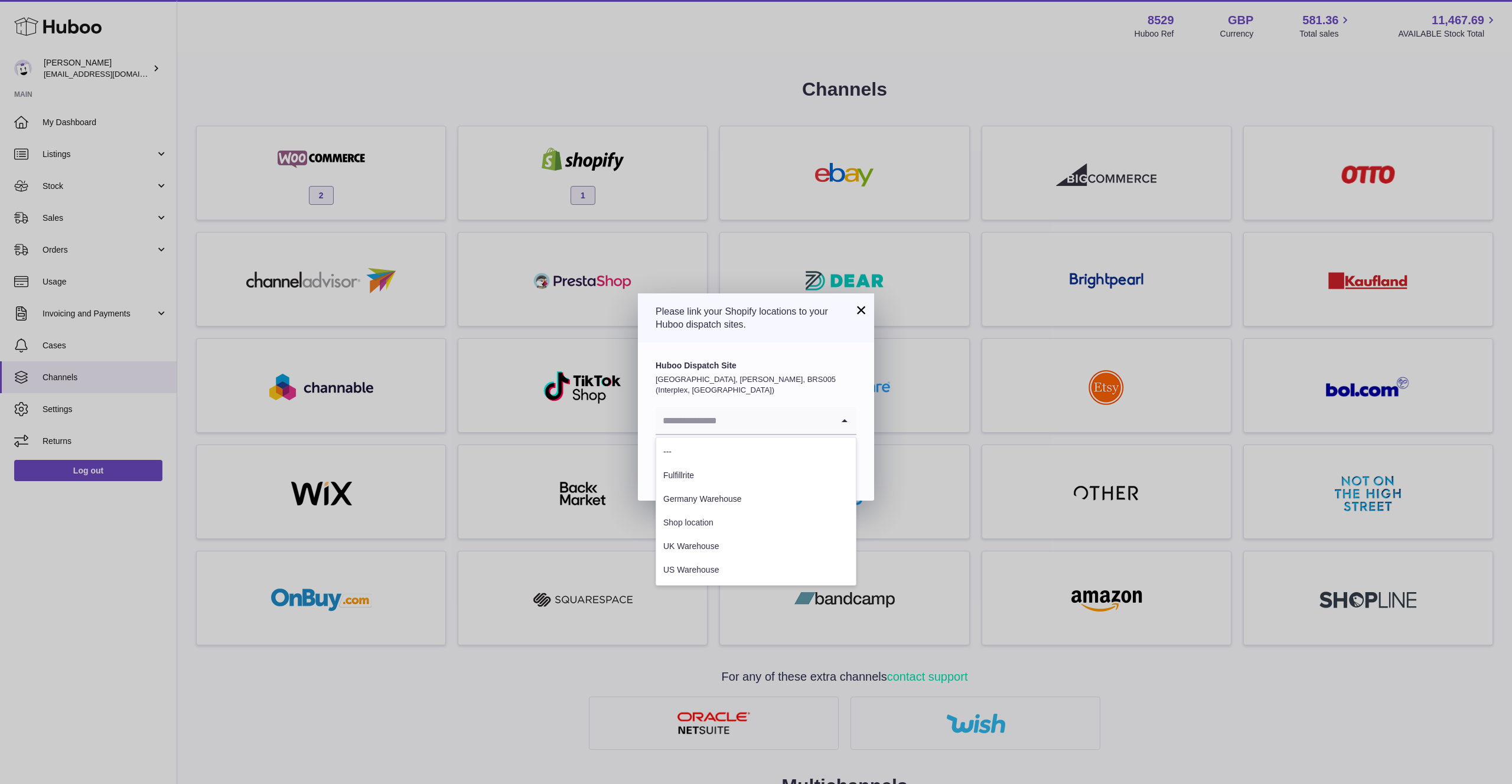
click at [823, 407] on input "Search for option" at bounding box center [744, 421] width 177 height 27
click at [731, 542] on li "UK Warehouse" at bounding box center [756, 547] width 199 height 24
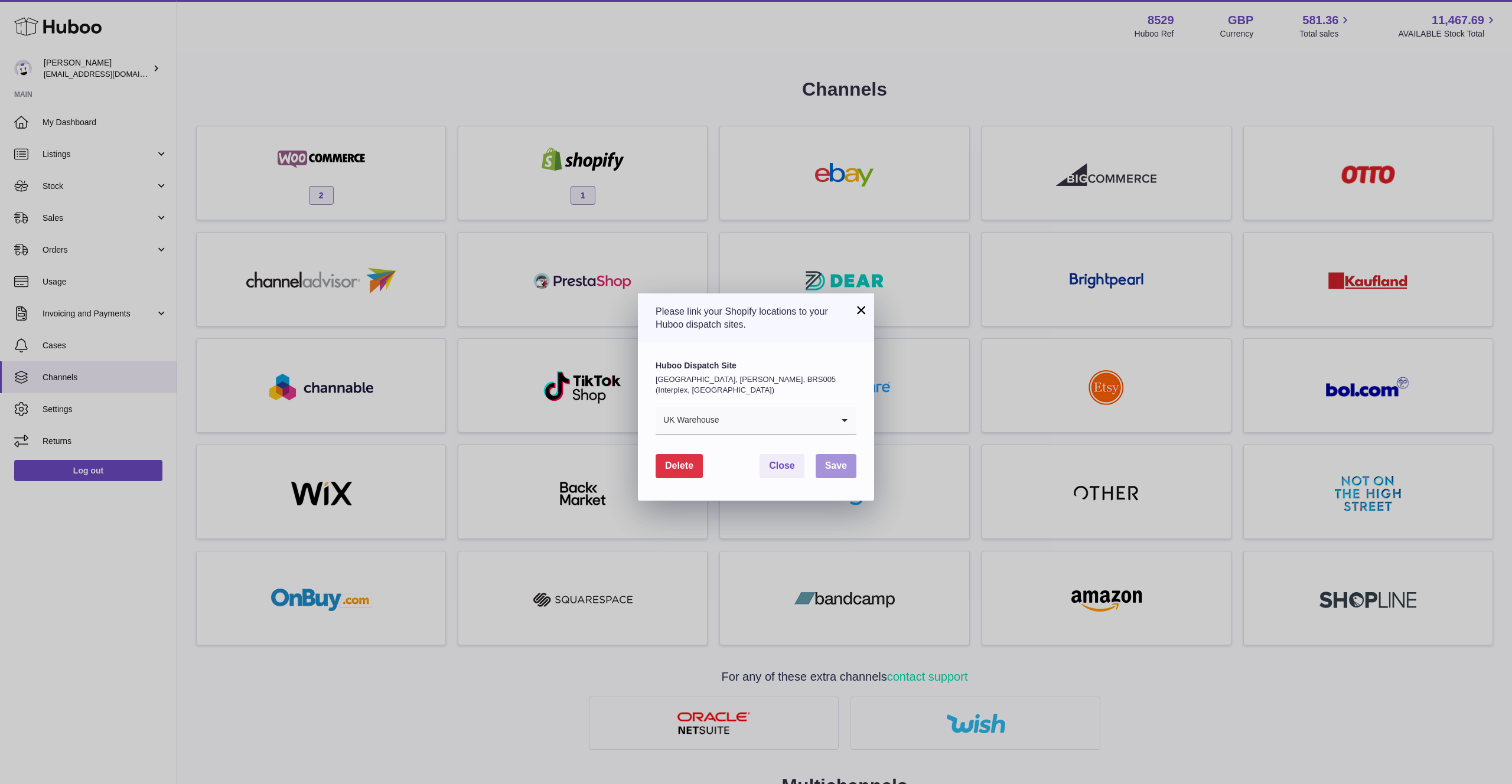
click at [840, 460] on span "Save" at bounding box center [836, 465] width 22 height 10
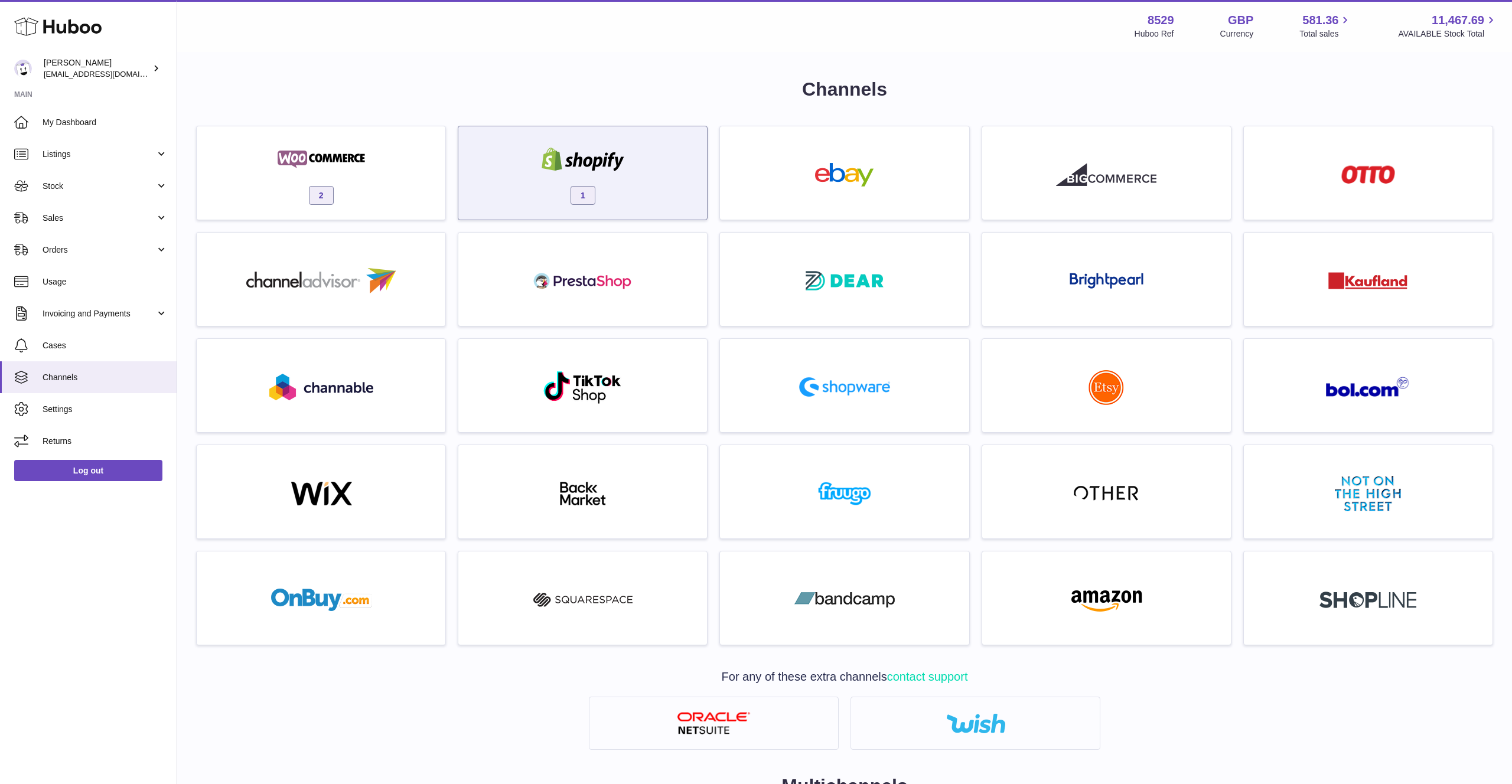
click at [638, 191] on div "1" at bounding box center [582, 176] width 237 height 76
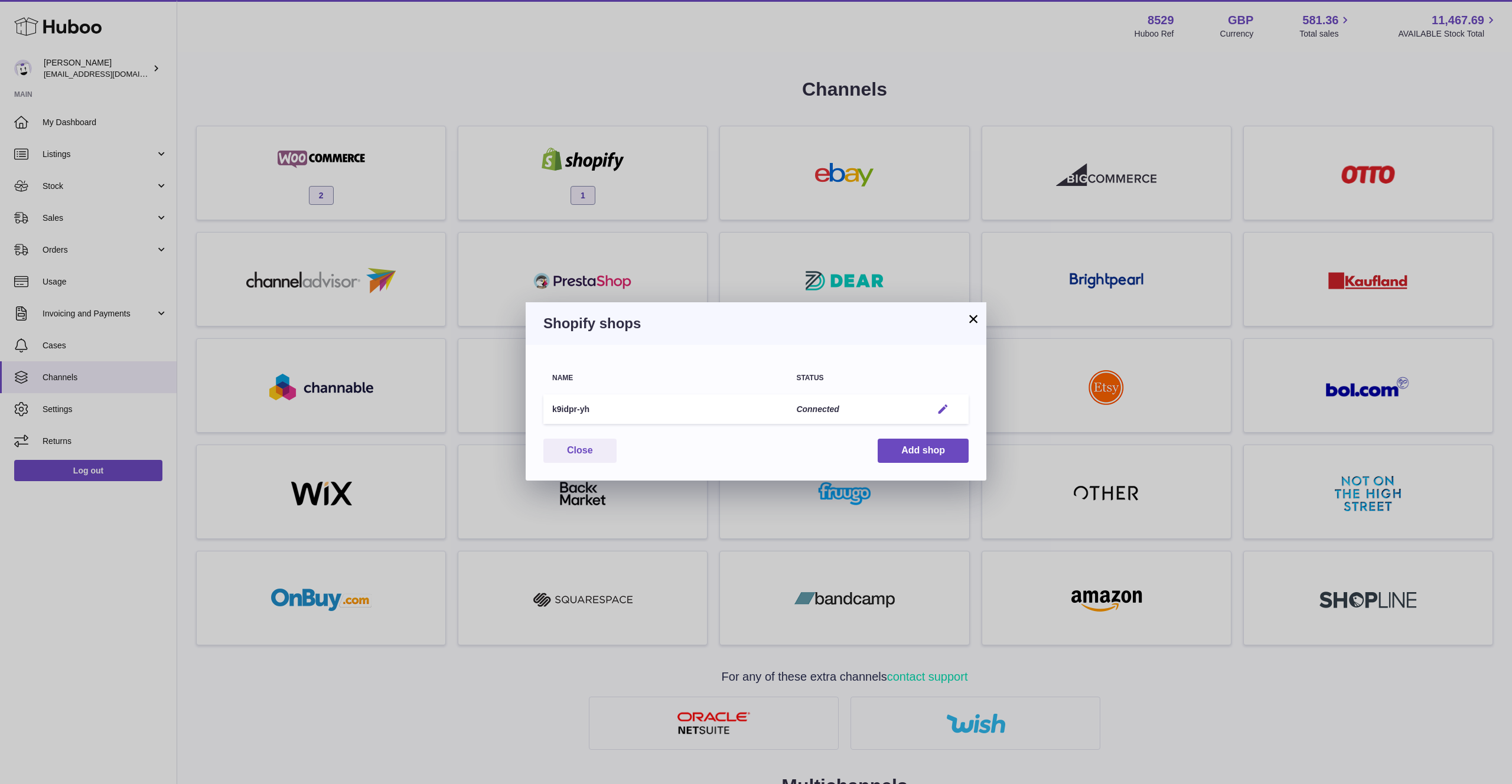
click at [938, 405] on em "button" at bounding box center [943, 409] width 12 height 12
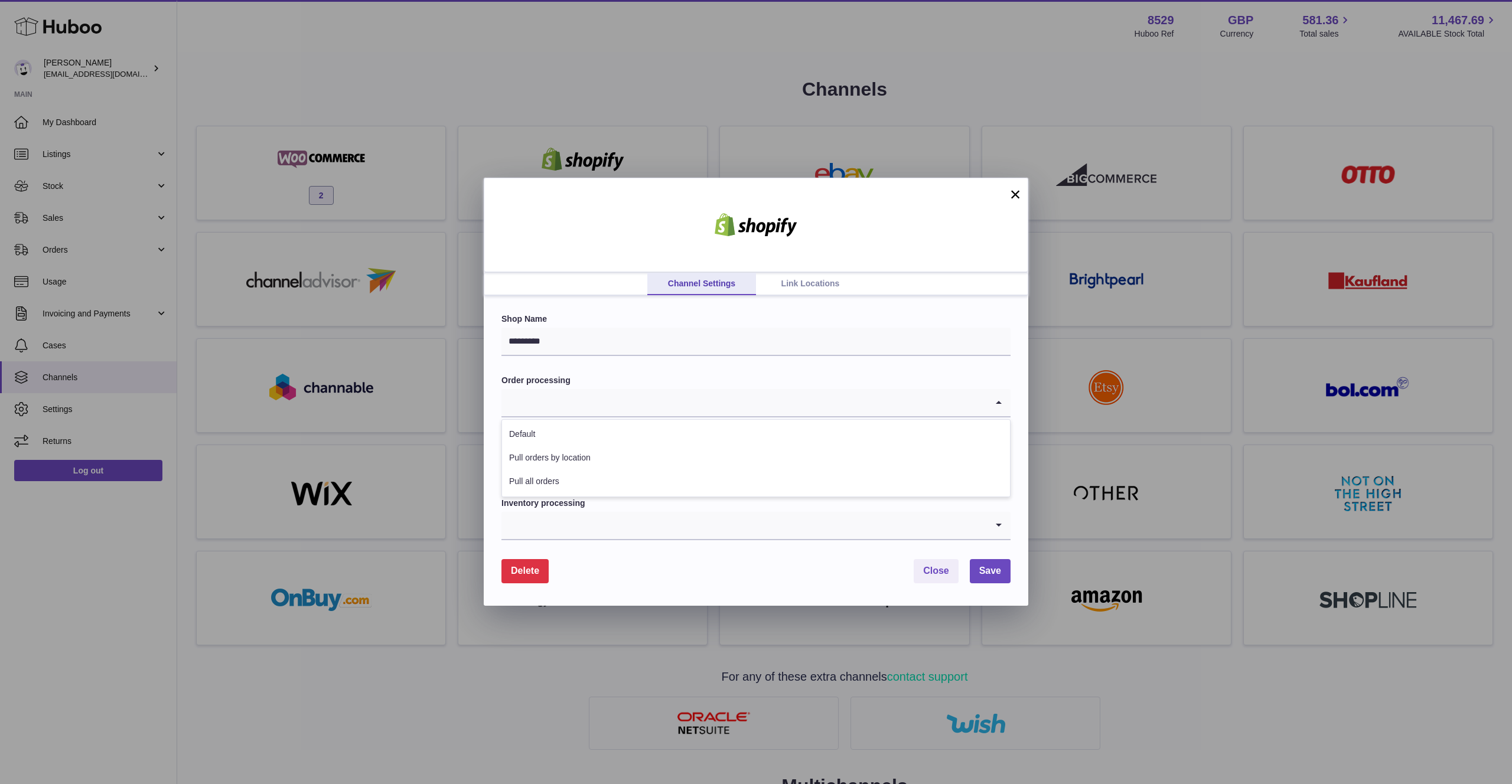
click at [991, 396] on icon "Search for option" at bounding box center [999, 403] width 24 height 27
click at [997, 304] on div "Shop Name ********* Order processing Loading... Default Pull orders by location…" at bounding box center [756, 450] width 544 height 309
click at [808, 280] on link "Link Locations" at bounding box center [810, 284] width 109 height 22
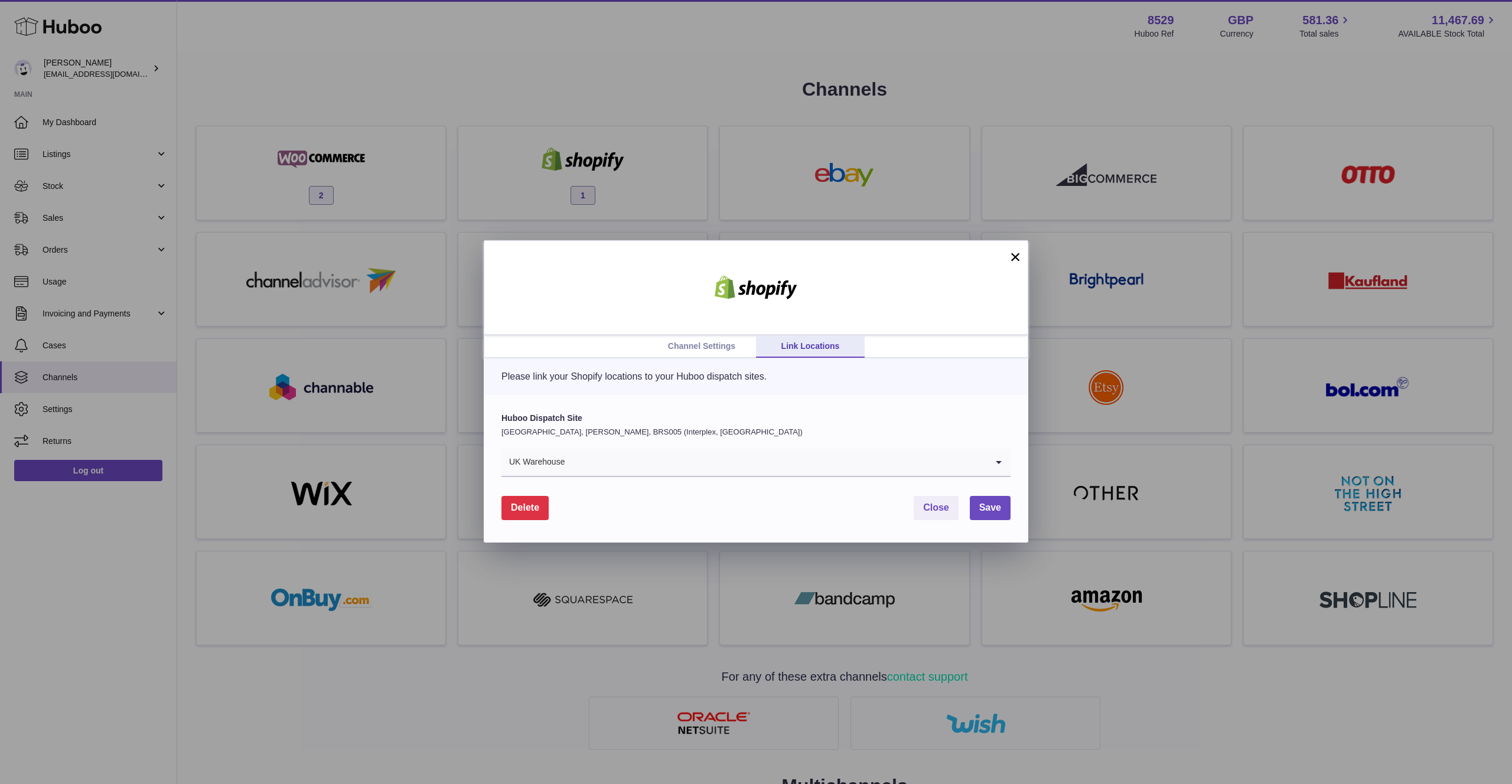
click at [718, 342] on link "Channel Settings" at bounding box center [701, 347] width 109 height 22
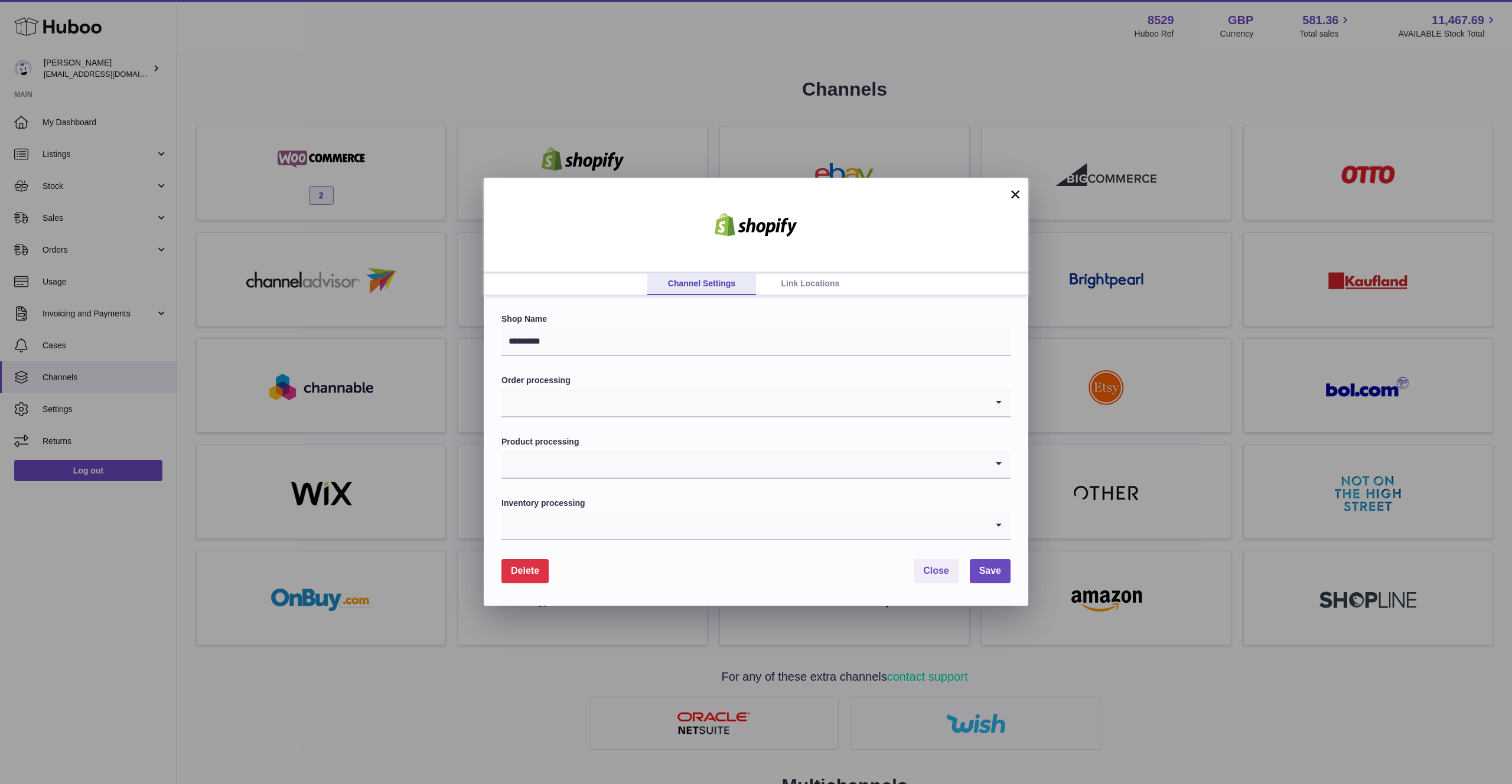
click at [818, 293] on link "Link Locations" at bounding box center [810, 284] width 109 height 22
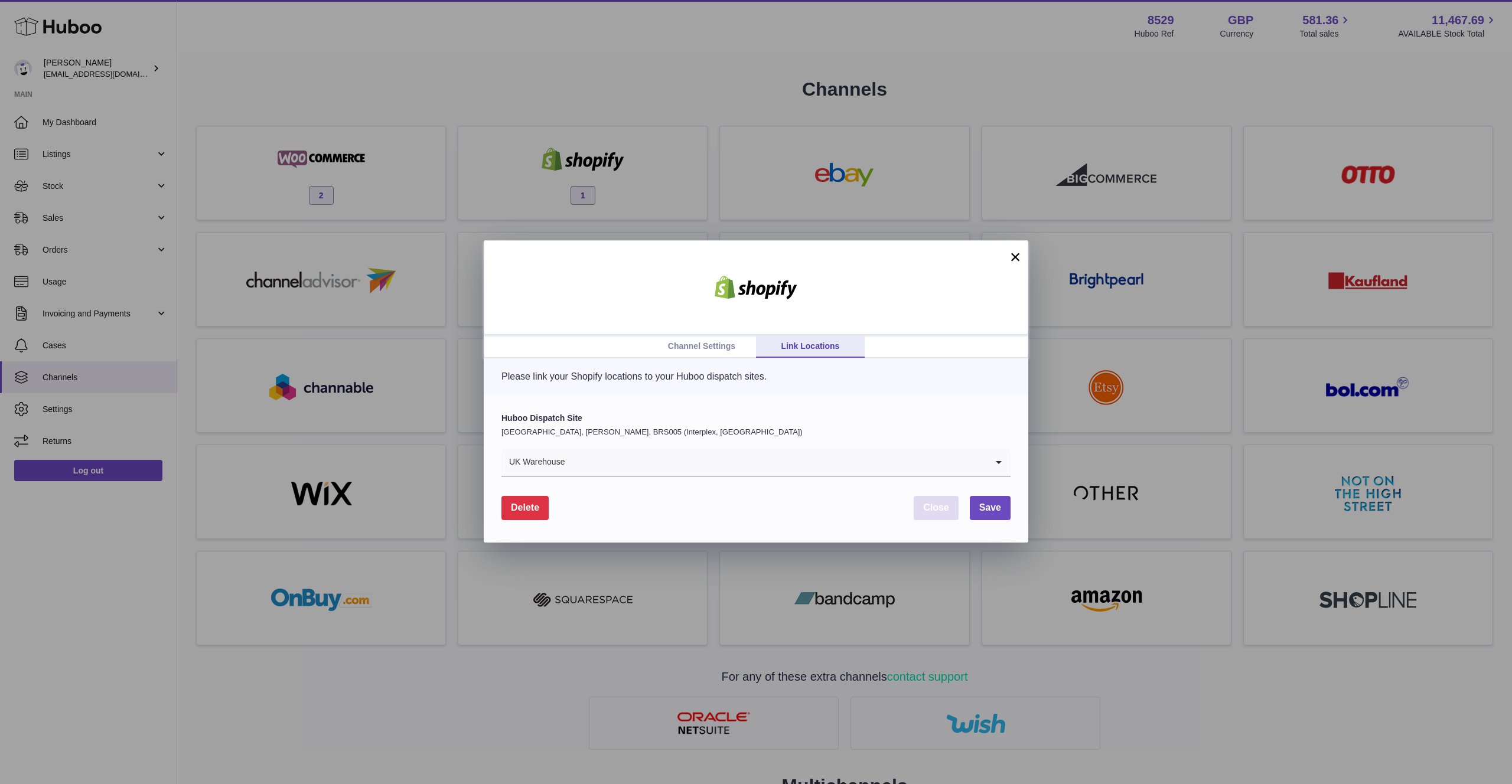
click at [937, 513] on span "Close" at bounding box center [936, 508] width 26 height 10
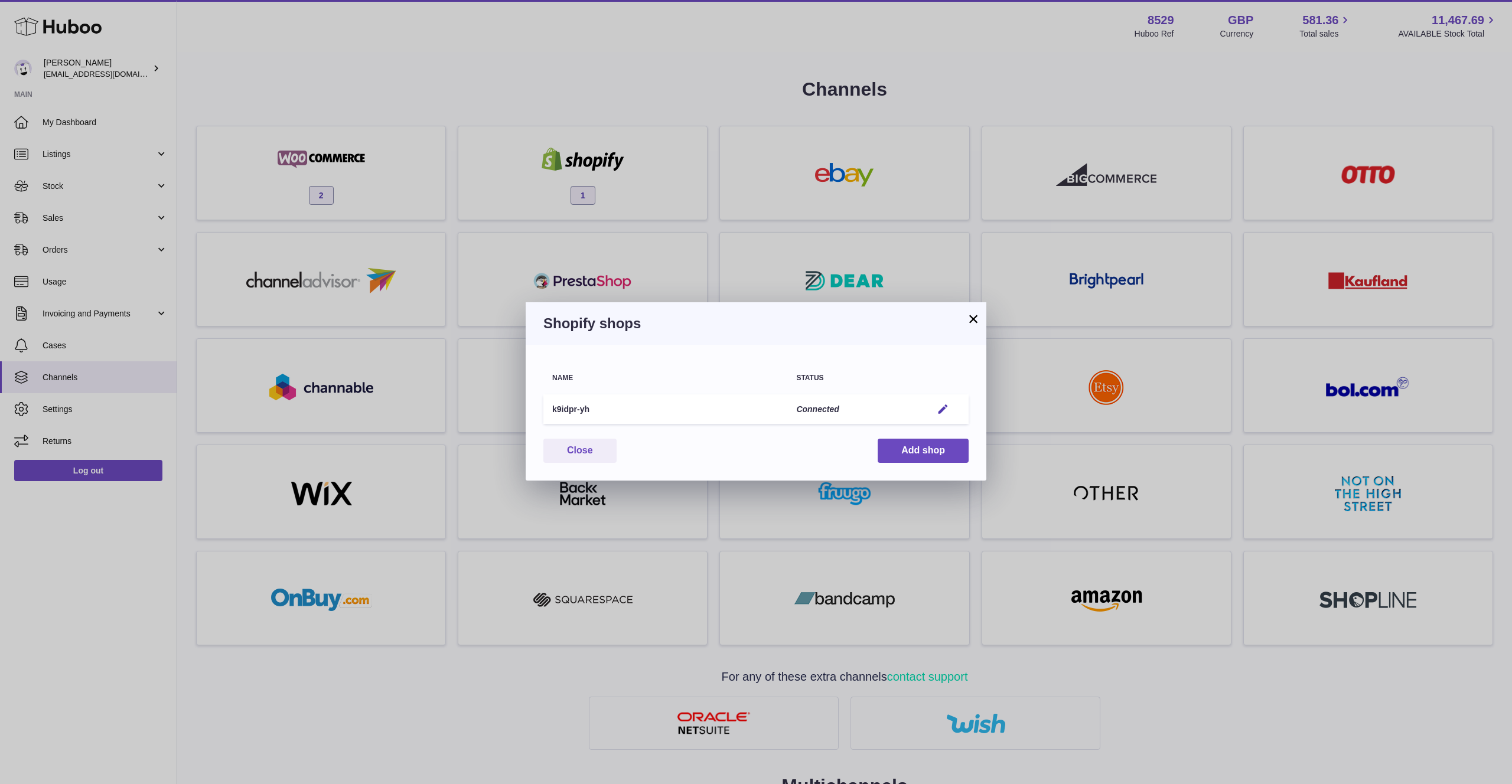
click at [970, 320] on button "×" at bounding box center [973, 319] width 14 height 14
